Goal: Navigation & Orientation: Find specific page/section

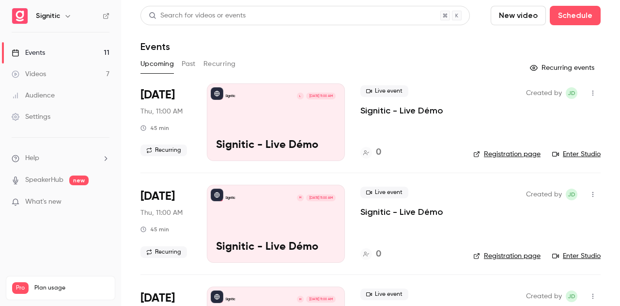
click at [55, 98] on link "Audience" at bounding box center [60, 95] width 121 height 21
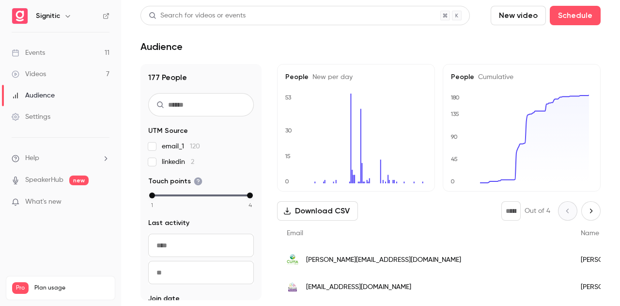
click at [86, 77] on link "Videos 7" at bounding box center [60, 73] width 121 height 21
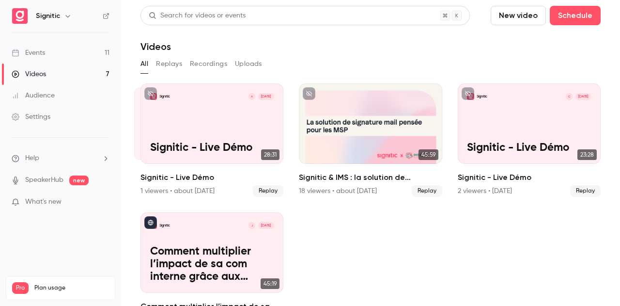
click at [91, 54] on link "Events 11" at bounding box center [60, 52] width 121 height 21
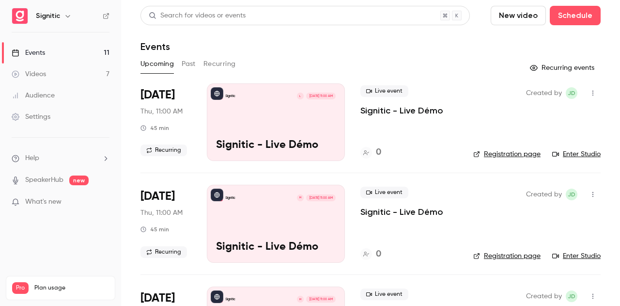
click at [77, 71] on link "Videos 7" at bounding box center [60, 73] width 121 height 21
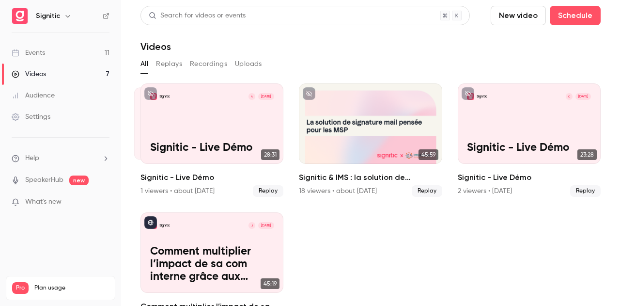
click at [86, 58] on link "Events 11" at bounding box center [60, 52] width 121 height 21
